Goal: Task Accomplishment & Management: Complete application form

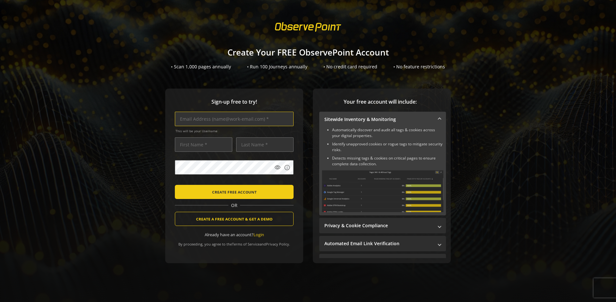
click at [232, 119] on input "text" at bounding box center [234, 119] width 119 height 14
type input "[EMAIL_ADDRESS][DOMAIN_NAME]"
click at [202, 144] on input "text" at bounding box center [203, 144] width 57 height 14
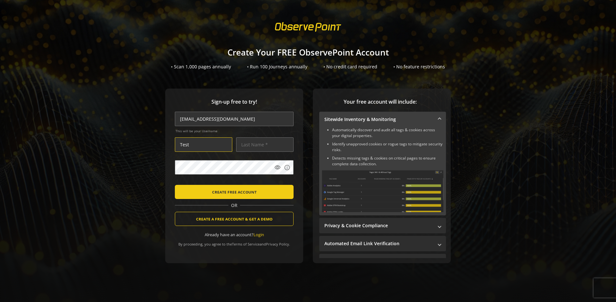
type input "Test"
click at [263, 144] on input "text" at bounding box center [264, 144] width 57 height 14
type input "User"
click at [316, 182] on body "Loading... Create Your FREE ObservePoint Account • Scan 1,000 pages annually • …" at bounding box center [308, 151] width 616 height 302
click at [232, 191] on span "CREATE FREE ACCOUNT" at bounding box center [234, 192] width 45 height 12
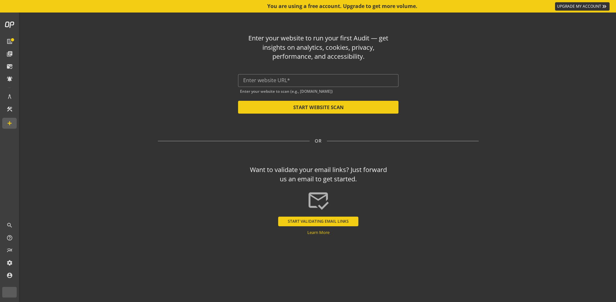
click at [318, 80] on input "text" at bounding box center [318, 80] width 150 height 6
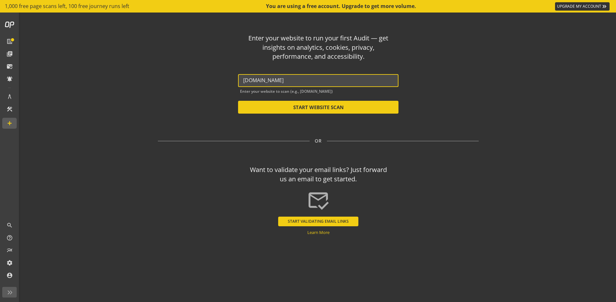
click at [318, 107] on button "START WEBSITE SCAN" at bounding box center [318, 107] width 160 height 13
type input "[URL][DOMAIN_NAME]"
